Goal: Information Seeking & Learning: Find specific fact

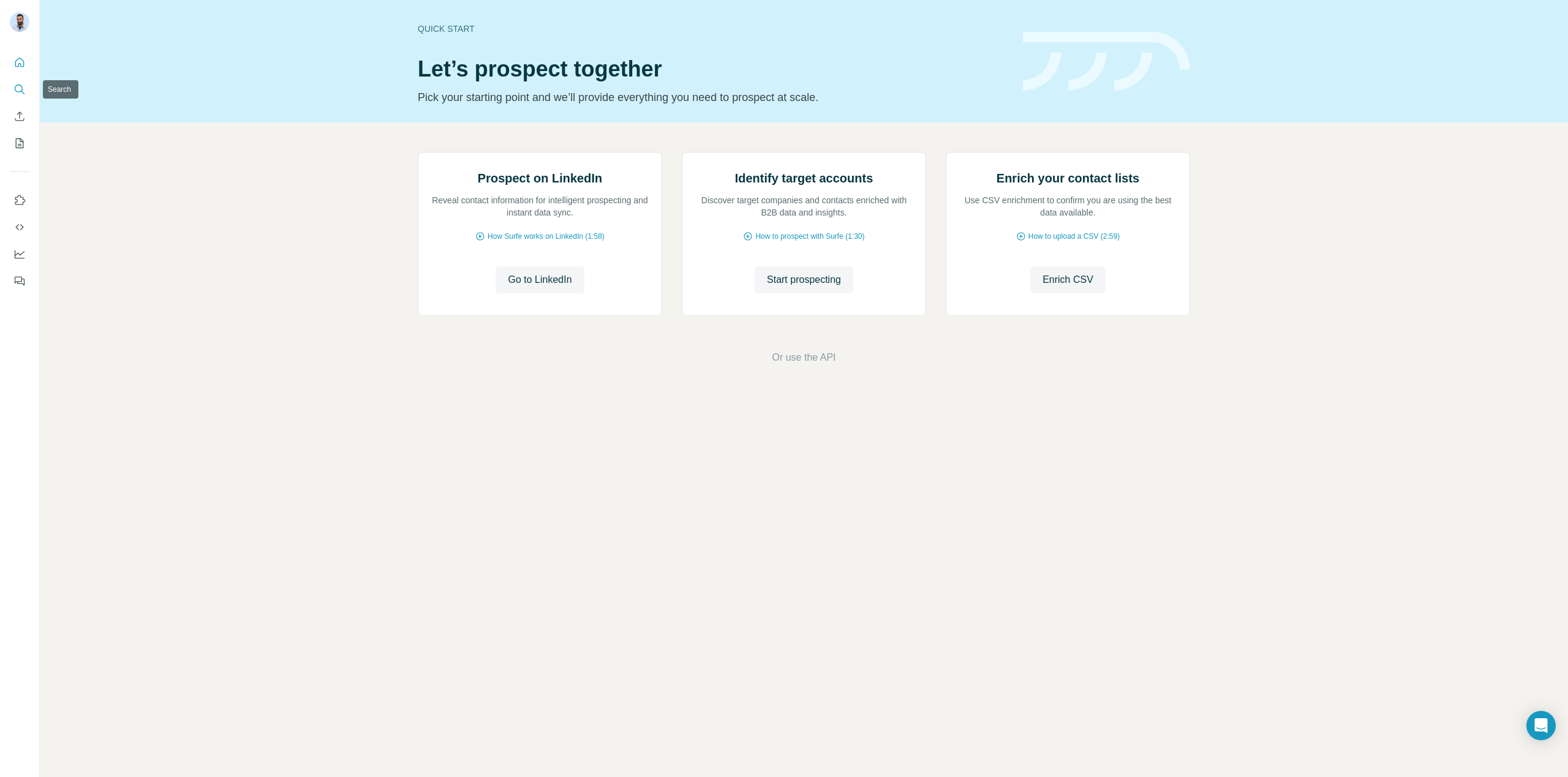
click at [20, 94] on icon "Search" at bounding box center [19, 90] width 13 height 12
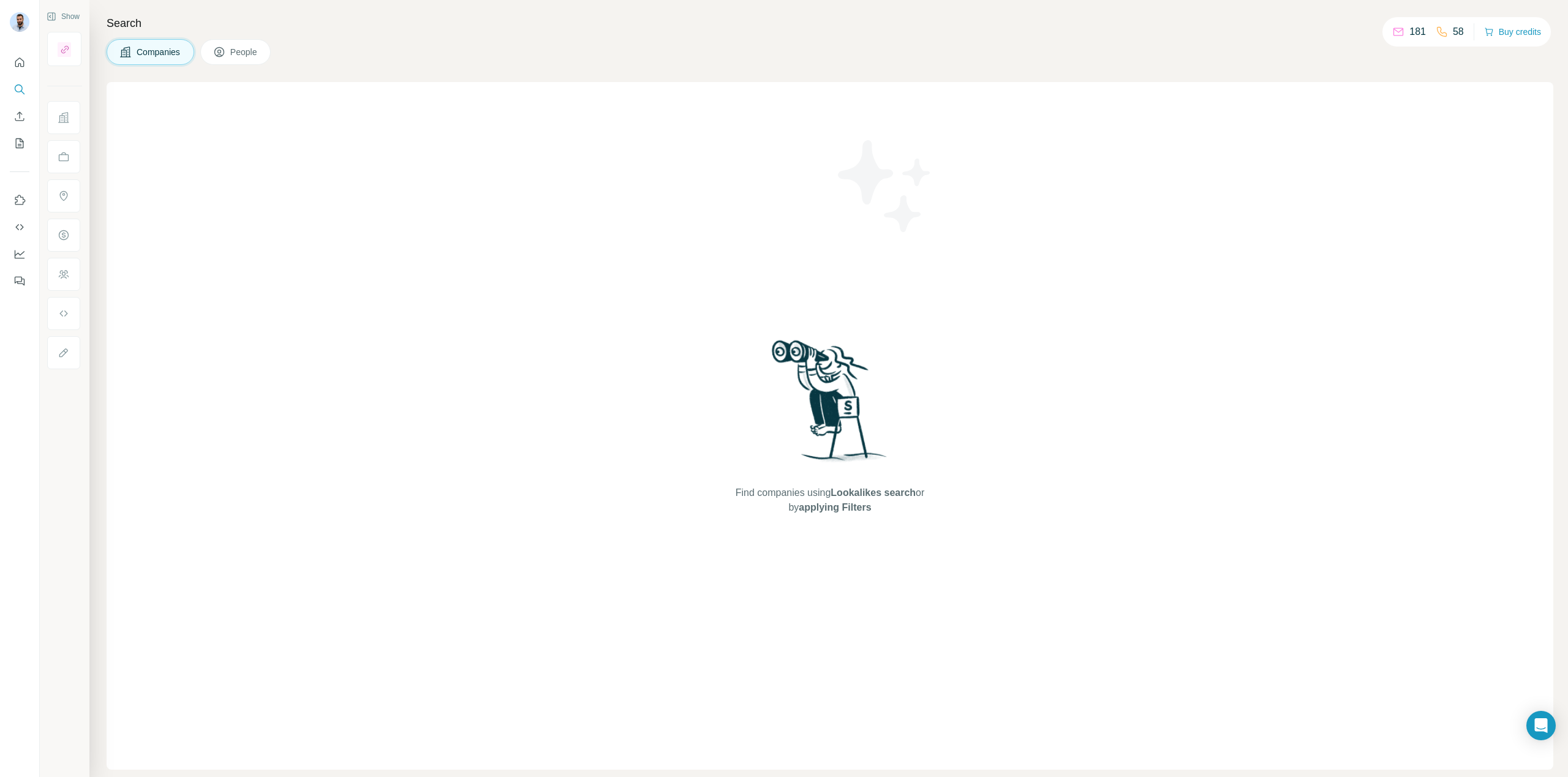
click at [232, 54] on span "People" at bounding box center [244, 52] width 28 height 12
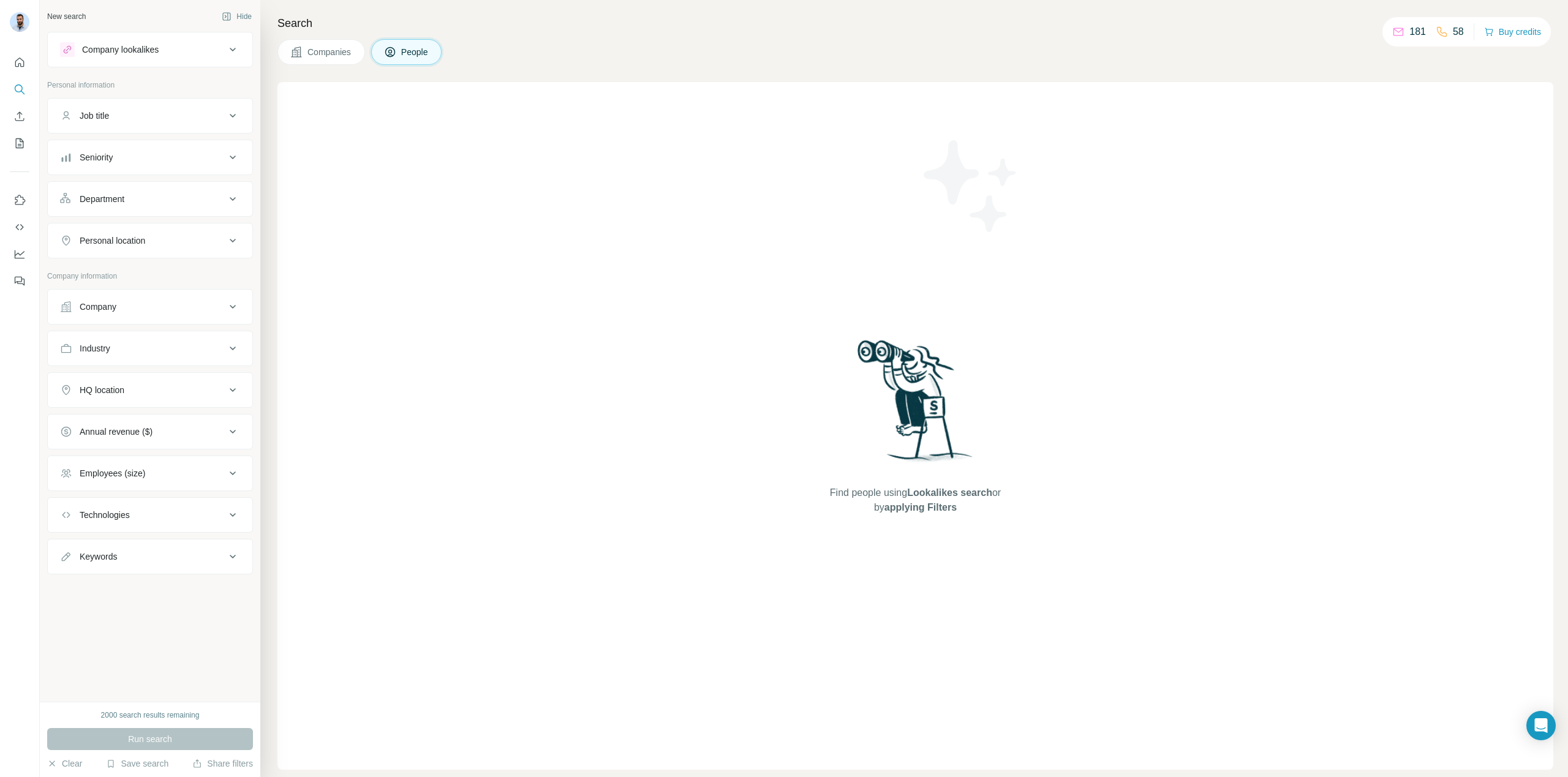
click at [238, 117] on icon at bounding box center [232, 115] width 15 height 15
click at [236, 116] on icon at bounding box center [232, 115] width 15 height 15
click at [138, 739] on div "Run search" at bounding box center [150, 739] width 206 height 22
click at [204, 114] on div "Job title" at bounding box center [142, 116] width 165 height 12
click at [138, 142] on input "text" at bounding box center [138, 147] width 156 height 22
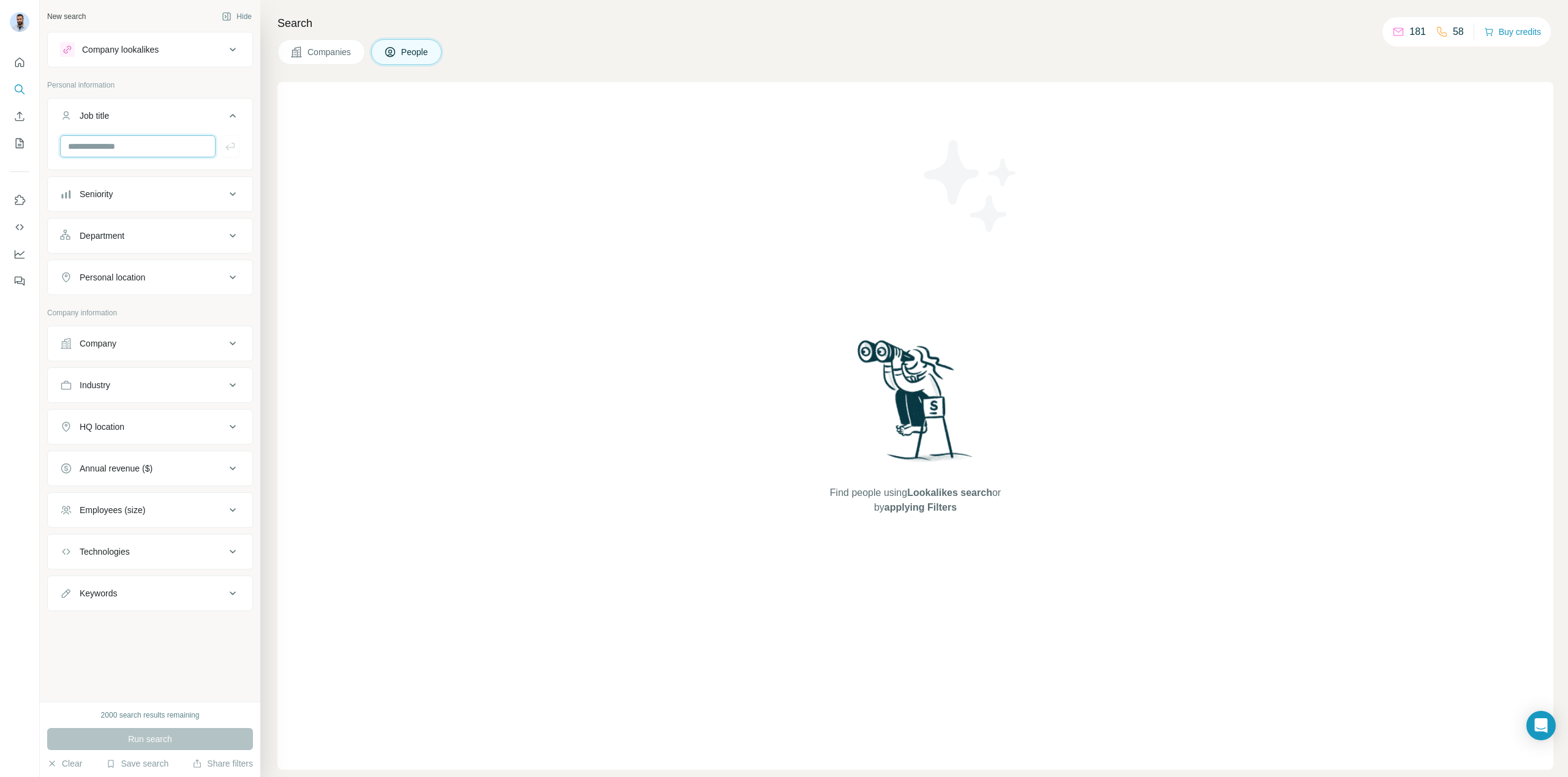
type input "*"
type input "**********"
type input "*********"
click at [232, 147] on icon "button" at bounding box center [229, 146] width 9 height 8
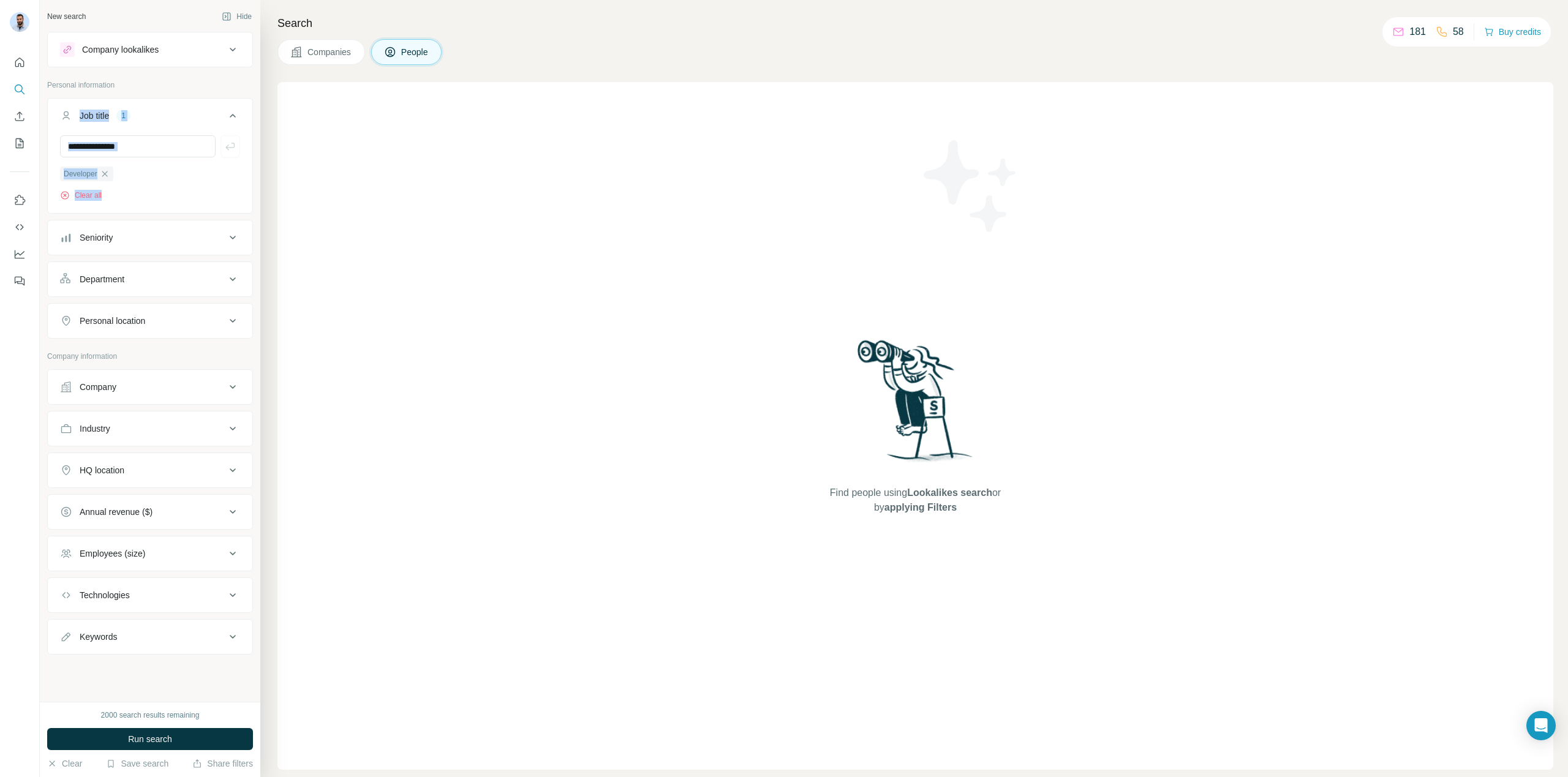
drag, startPoint x: 136, startPoint y: 201, endPoint x: 53, endPoint y: 112, distance: 121.7
click at [53, 112] on div "Job title 1 Developer Clear all" at bounding box center [150, 156] width 206 height 116
click at [117, 92] on div "Personal information" at bounding box center [150, 89] width 206 height 18
click at [393, 54] on icon at bounding box center [390, 53] width 6 height 7
click at [160, 742] on span "Run search" at bounding box center [149, 739] width 44 height 12
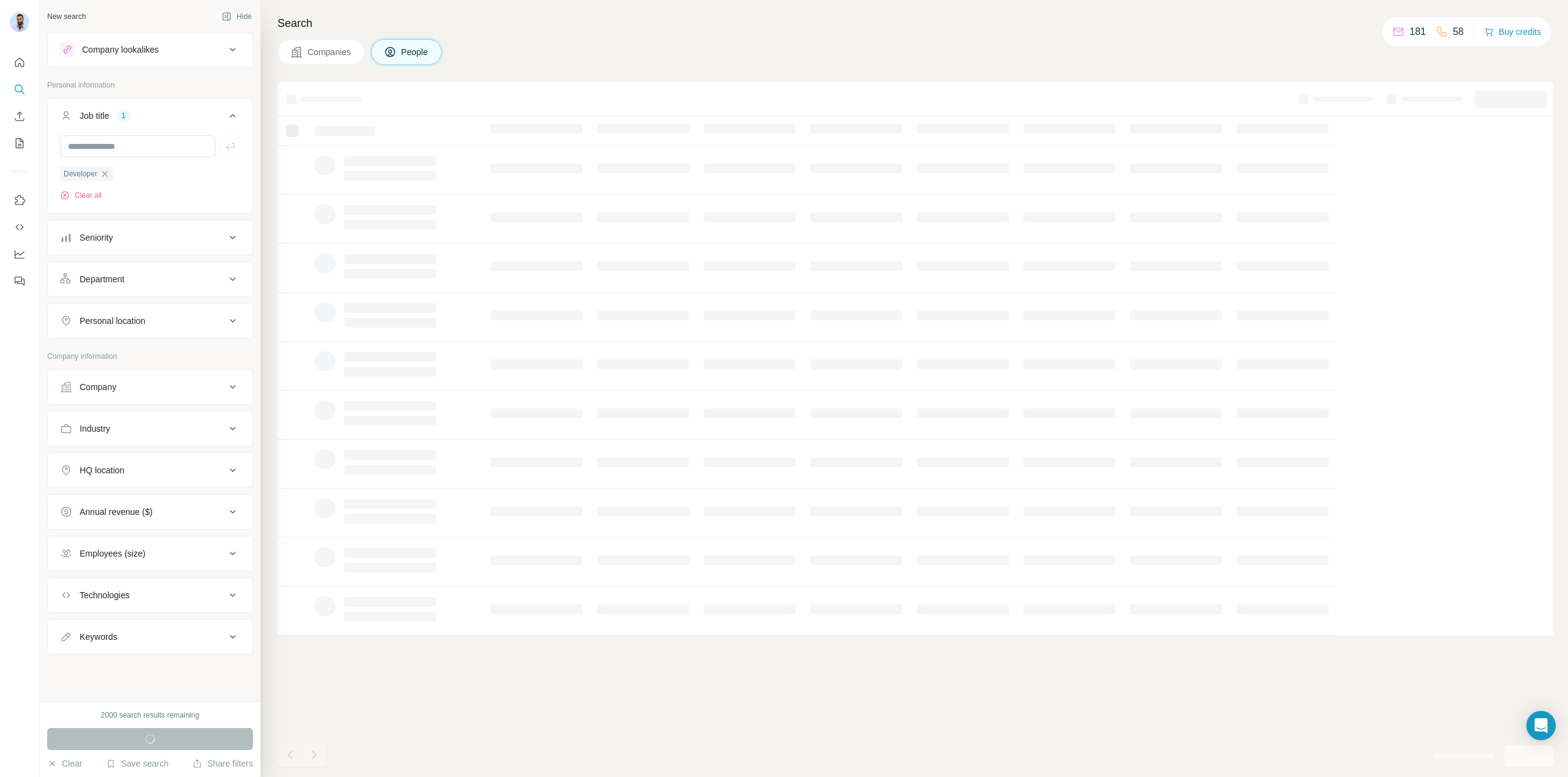
click at [225, 635] on icon at bounding box center [232, 636] width 15 height 15
click at [228, 636] on icon at bounding box center [232, 636] width 15 height 15
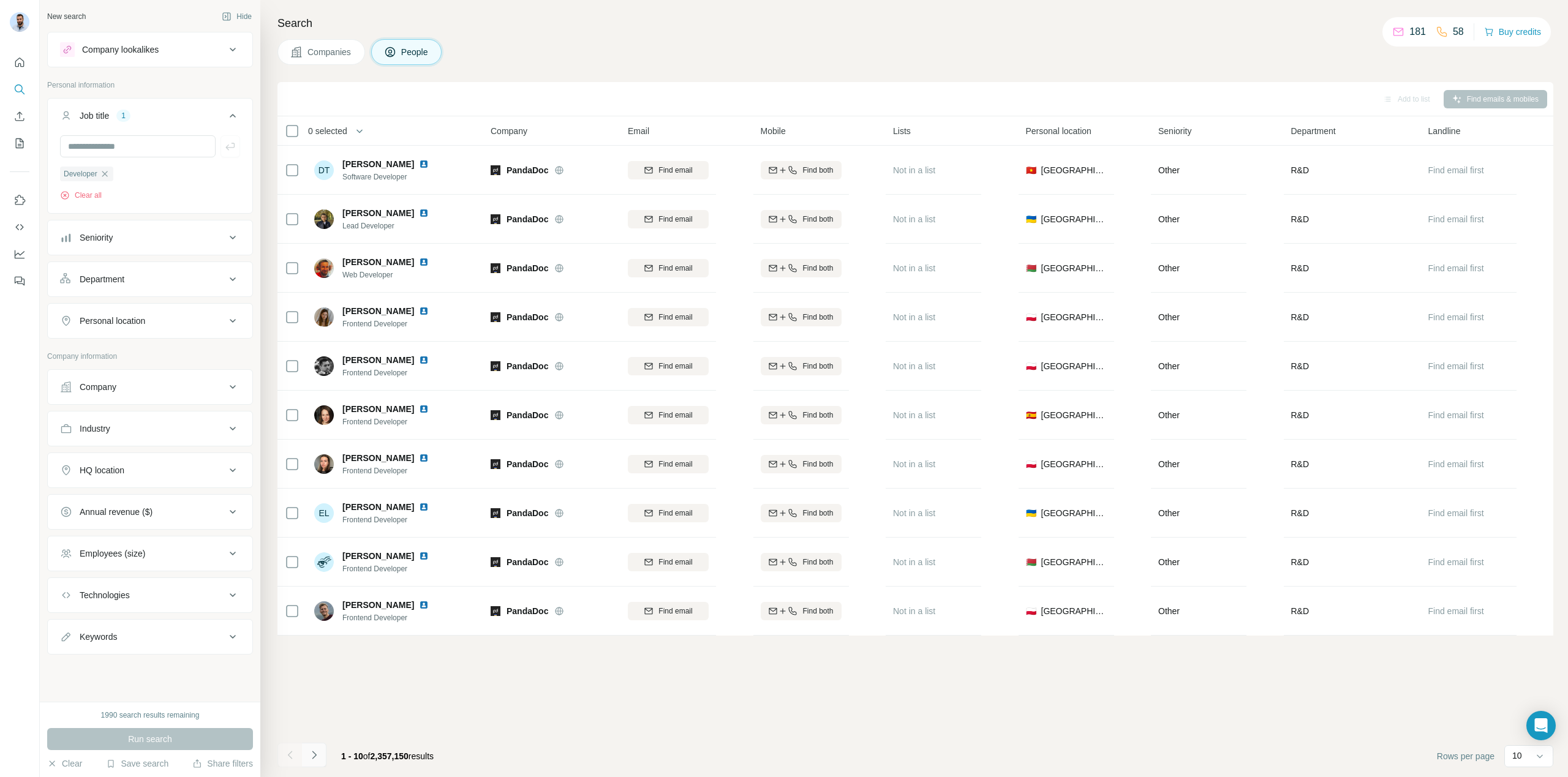
click at [318, 757] on icon "Navigate to next page" at bounding box center [314, 755] width 13 height 12
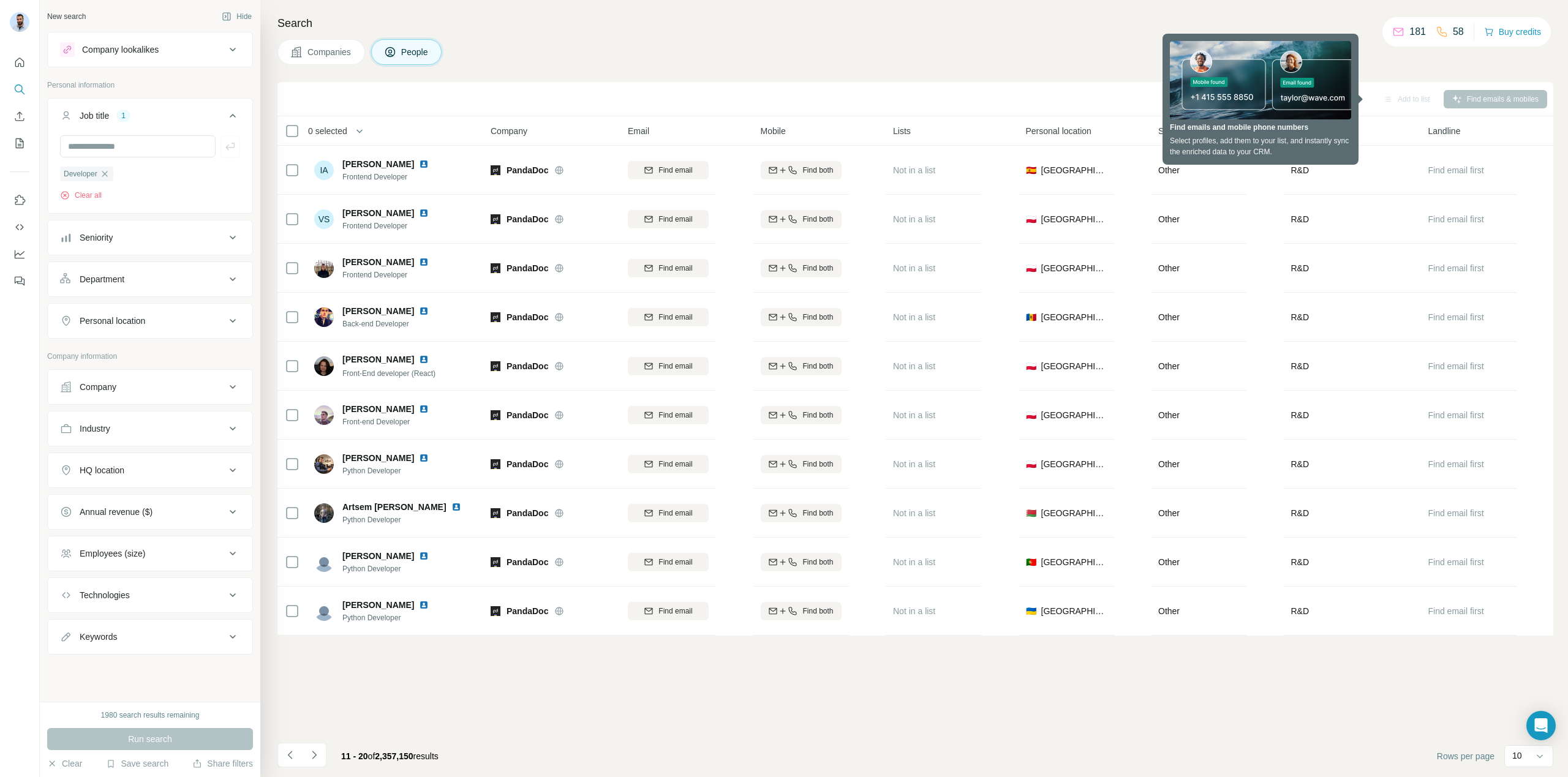
click at [996, 43] on div "Companies People" at bounding box center [915, 51] width 1276 height 26
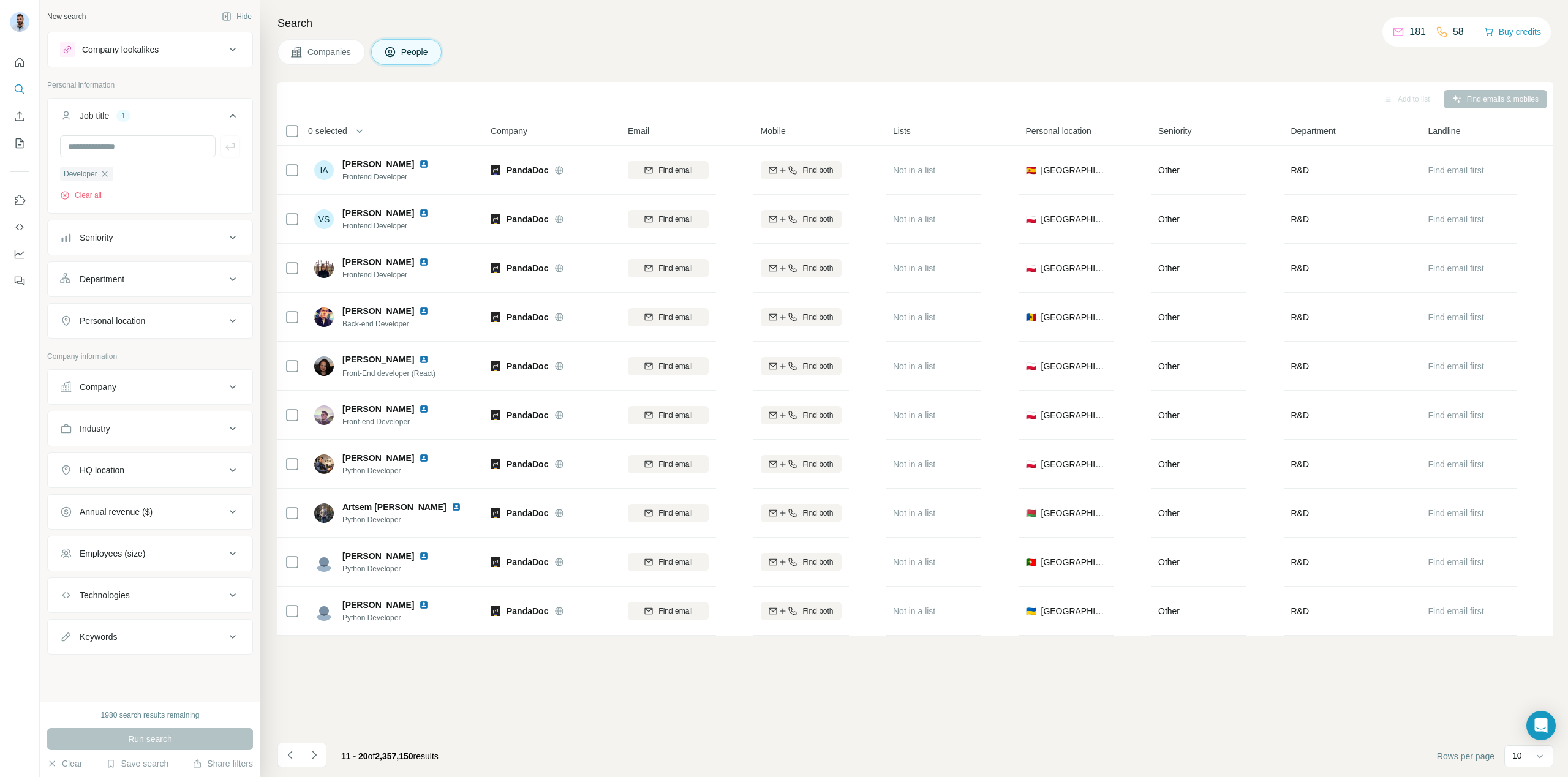
click at [839, 50] on div "Companies People" at bounding box center [915, 51] width 1276 height 26
click at [493, 51] on div "Companies People" at bounding box center [915, 51] width 1276 height 26
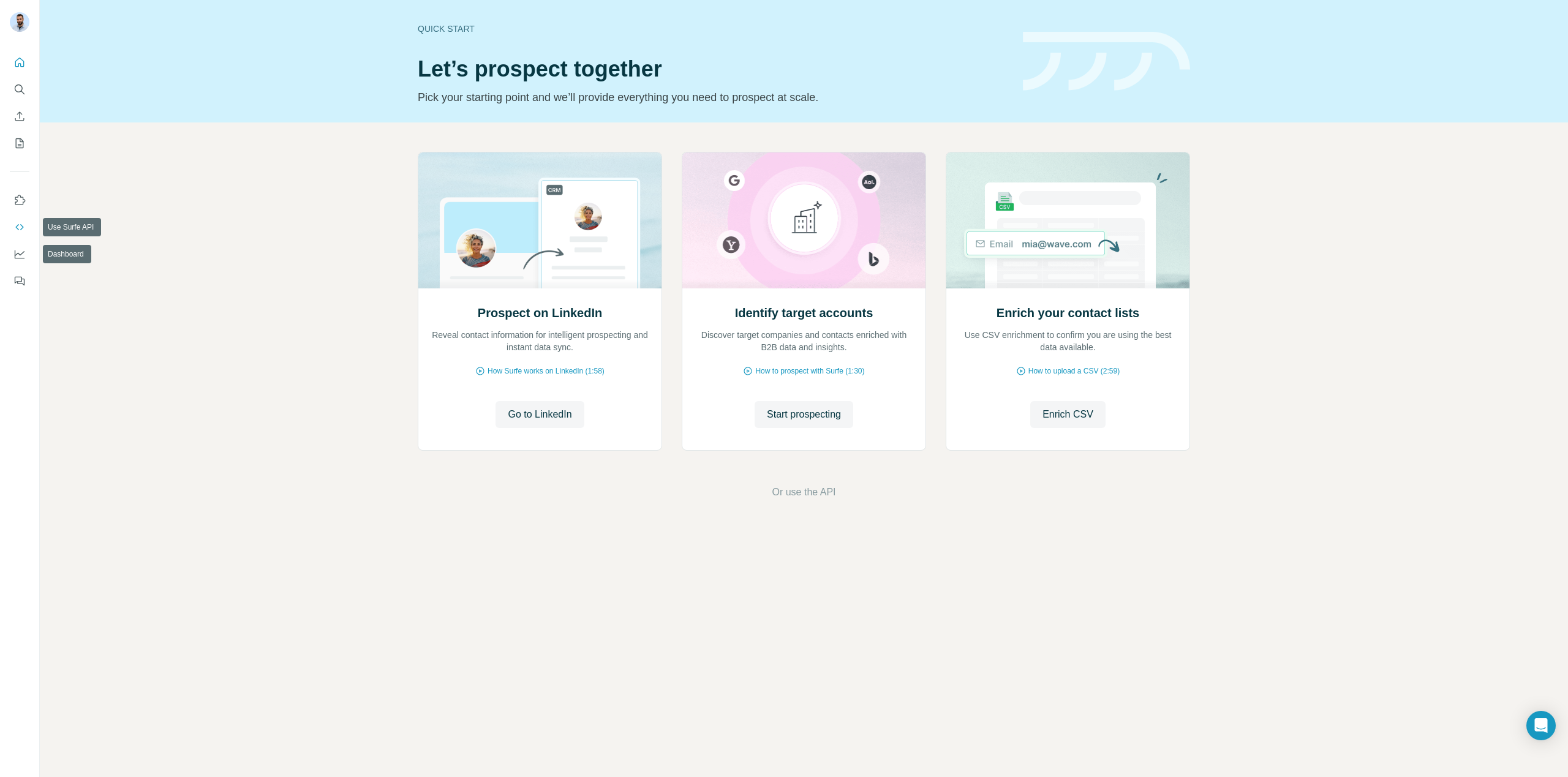
click at [20, 226] on icon "Use Surfe API" at bounding box center [19, 227] width 13 height 12
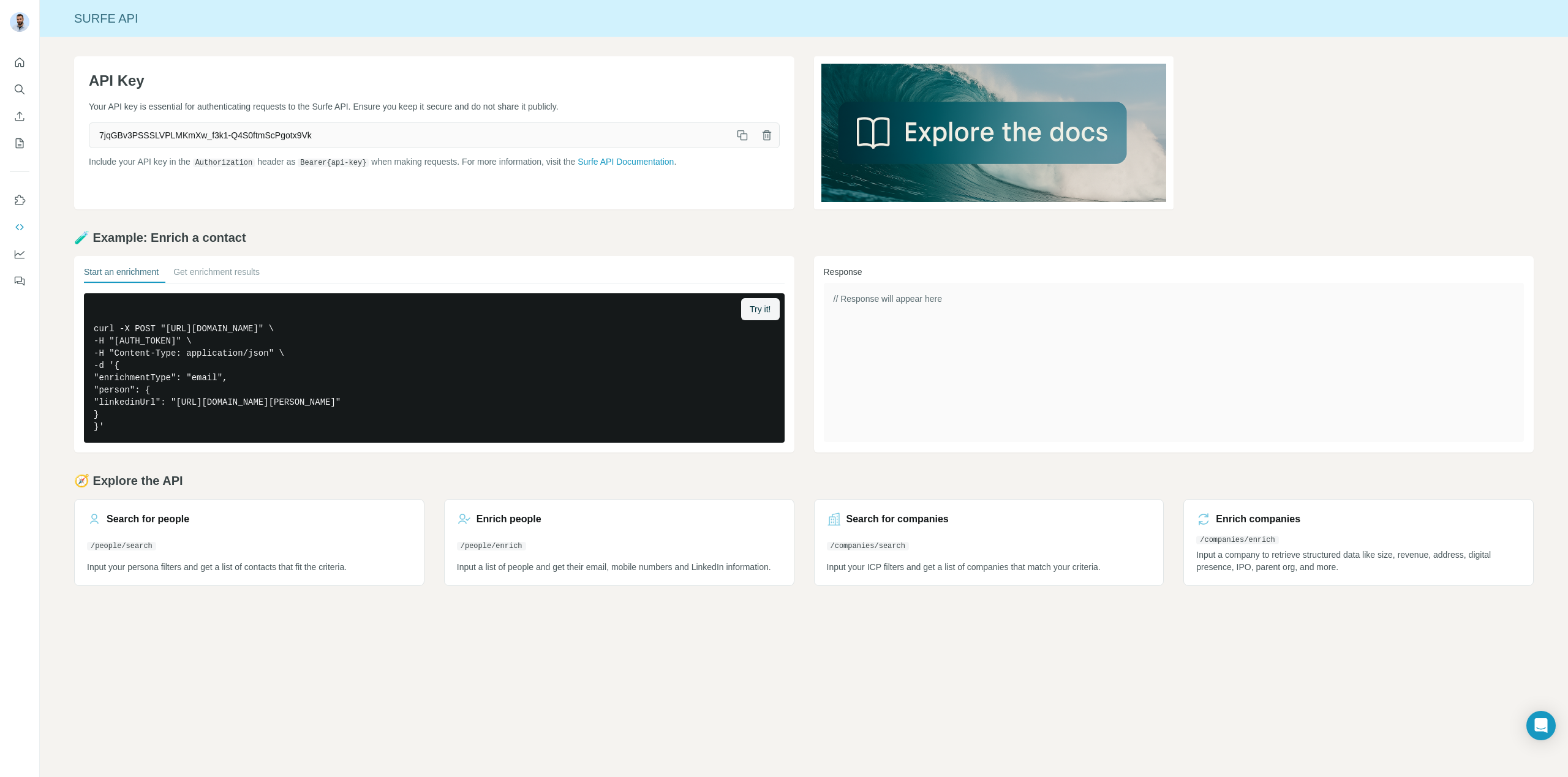
click at [241, 133] on span "7jqGBv3PSSSLVPLMKmXw_f3k1-Q4S0ftmScPgotx9Vk" at bounding box center [410, 135] width 641 height 22
copy div "7jqGBv3PSSSLVPLMKmXw_f3k1-Q4S0ftmScPgotx9Vk"
